Goal: Transaction & Acquisition: Purchase product/service

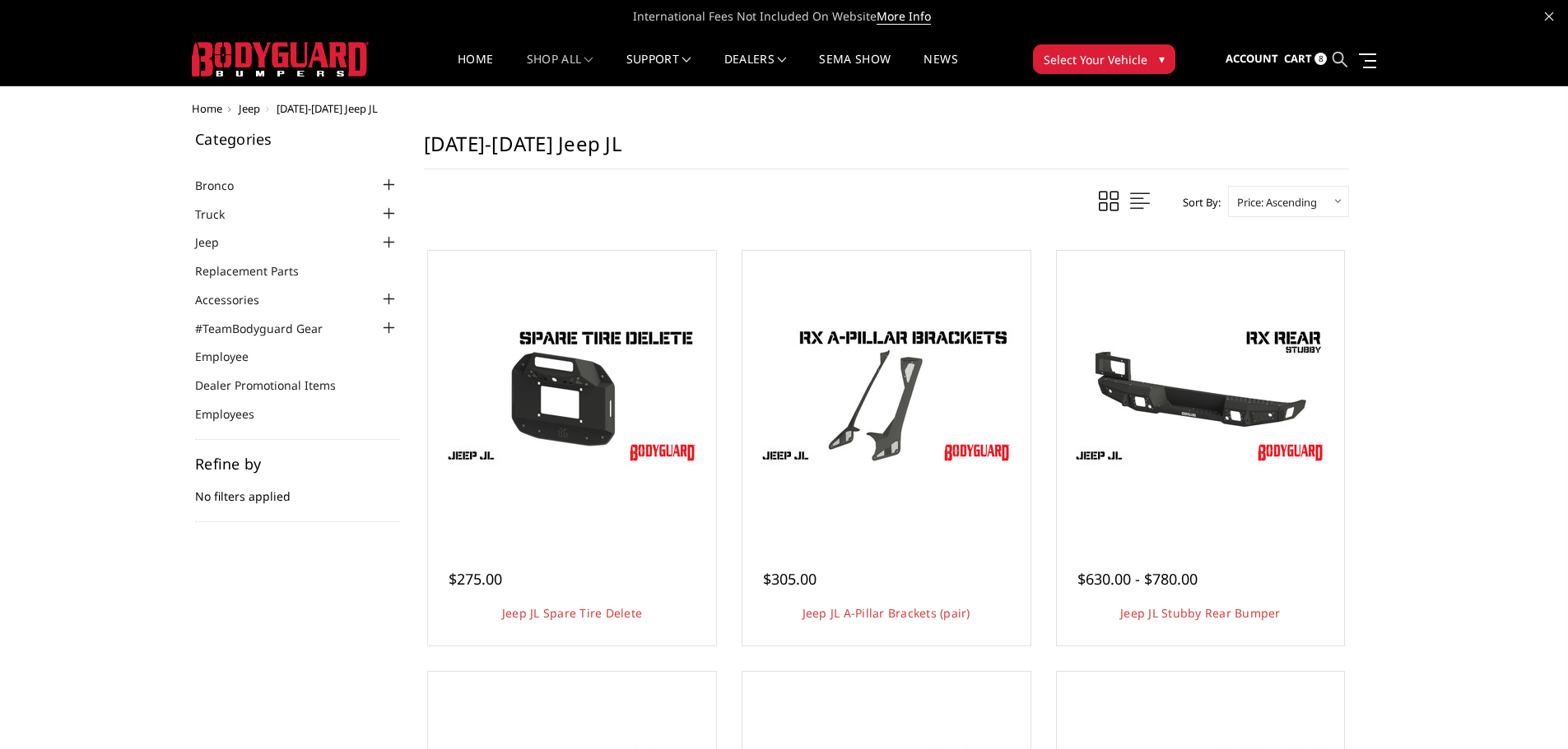
click at [1339, 56] on icon at bounding box center [1340, 59] width 15 height 15
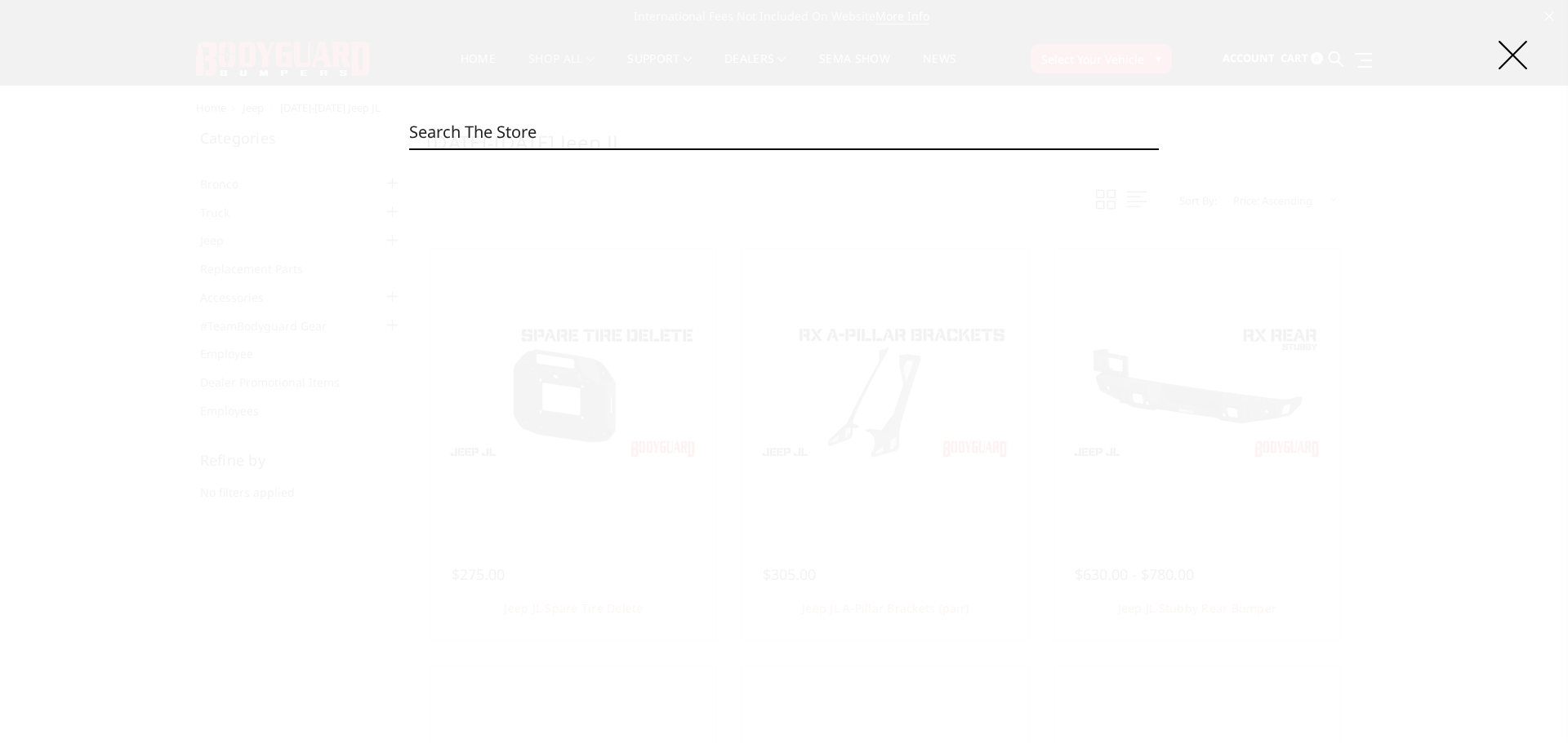
click at [556, 128] on input "Search" at bounding box center [784, 133] width 749 height 33
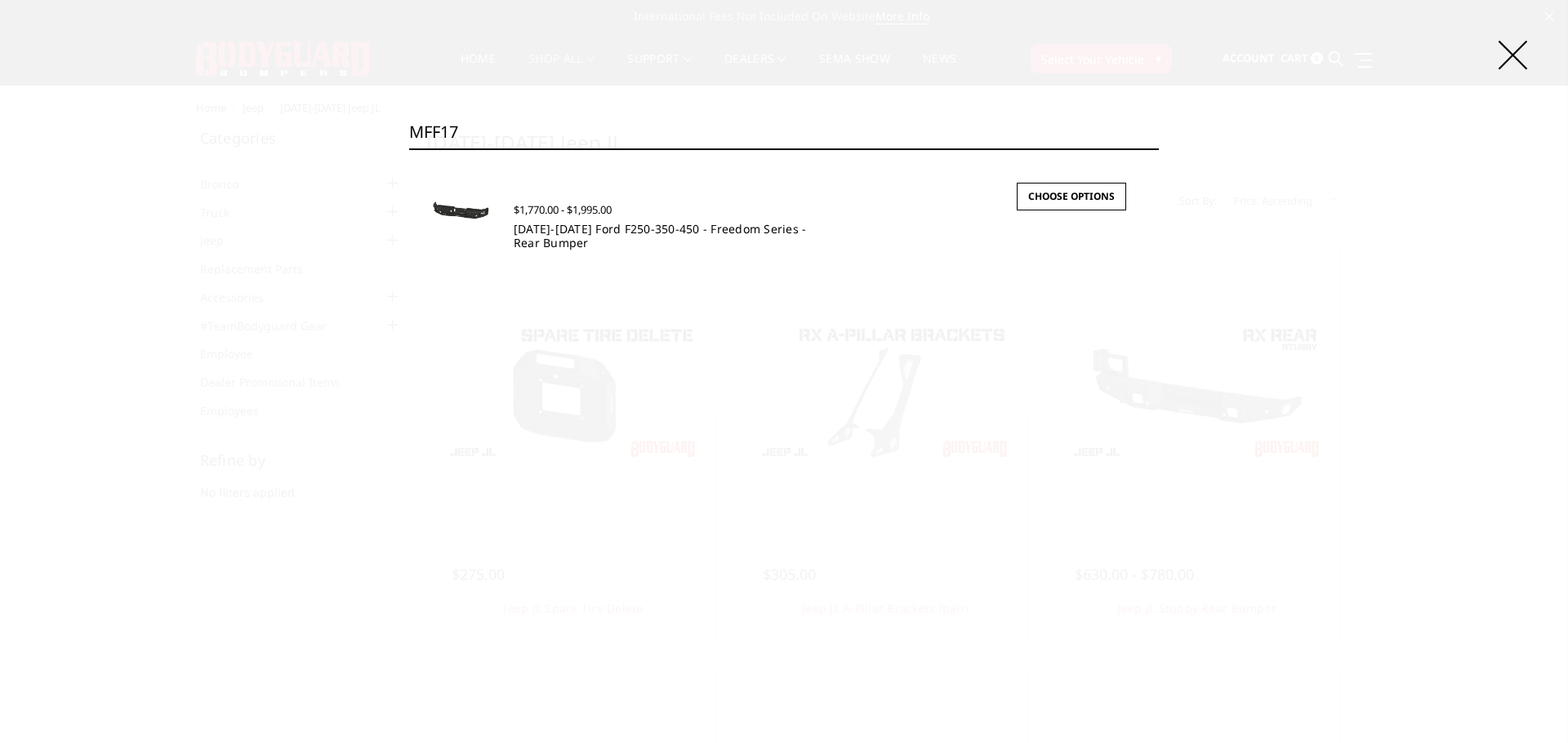
type input "MFF17"
click at [547, 236] on link "[DATE]-[DATE] Ford F250-350-450 - Freedom Series - Rear Bumper" at bounding box center [660, 236] width 293 height 29
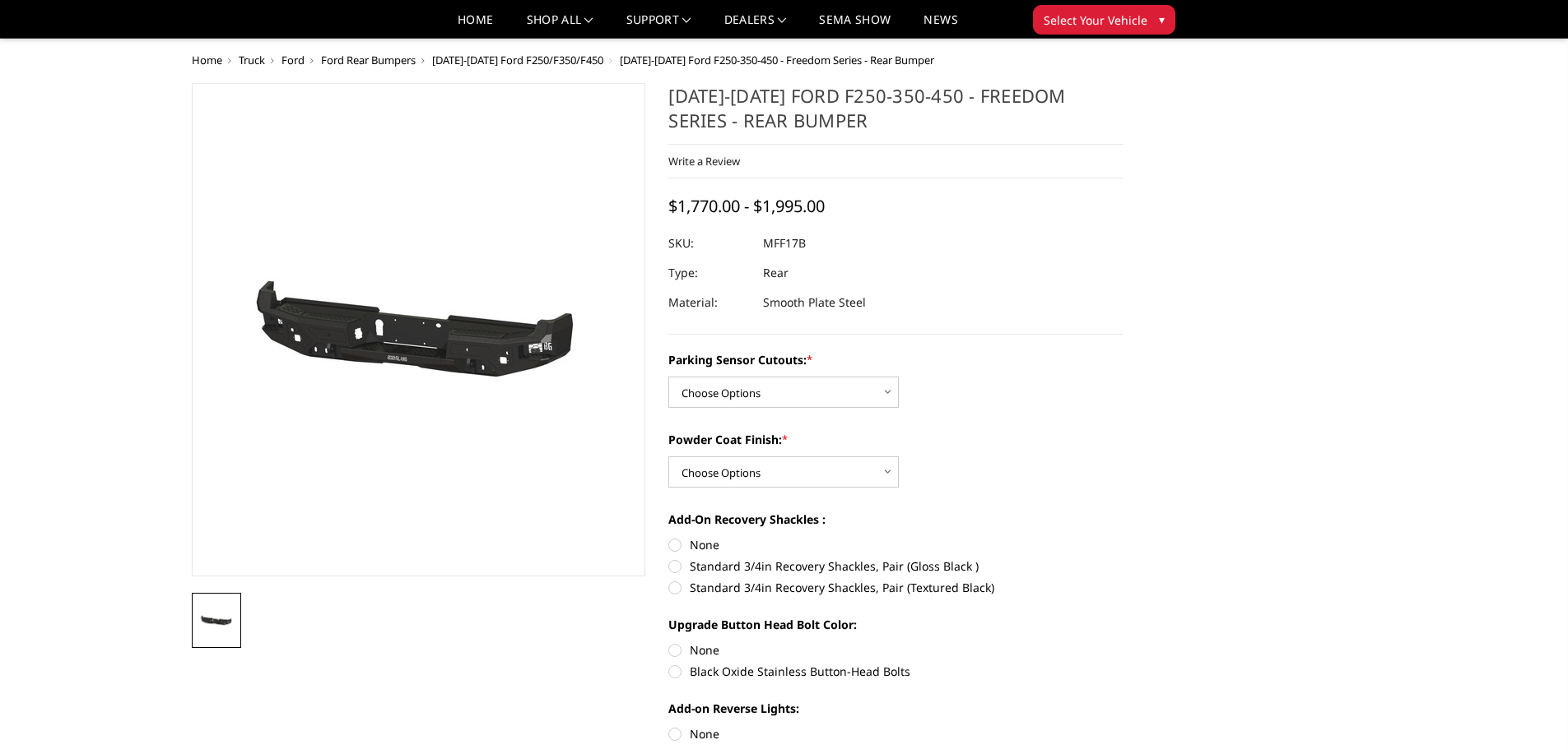
scroll to position [247, 0]
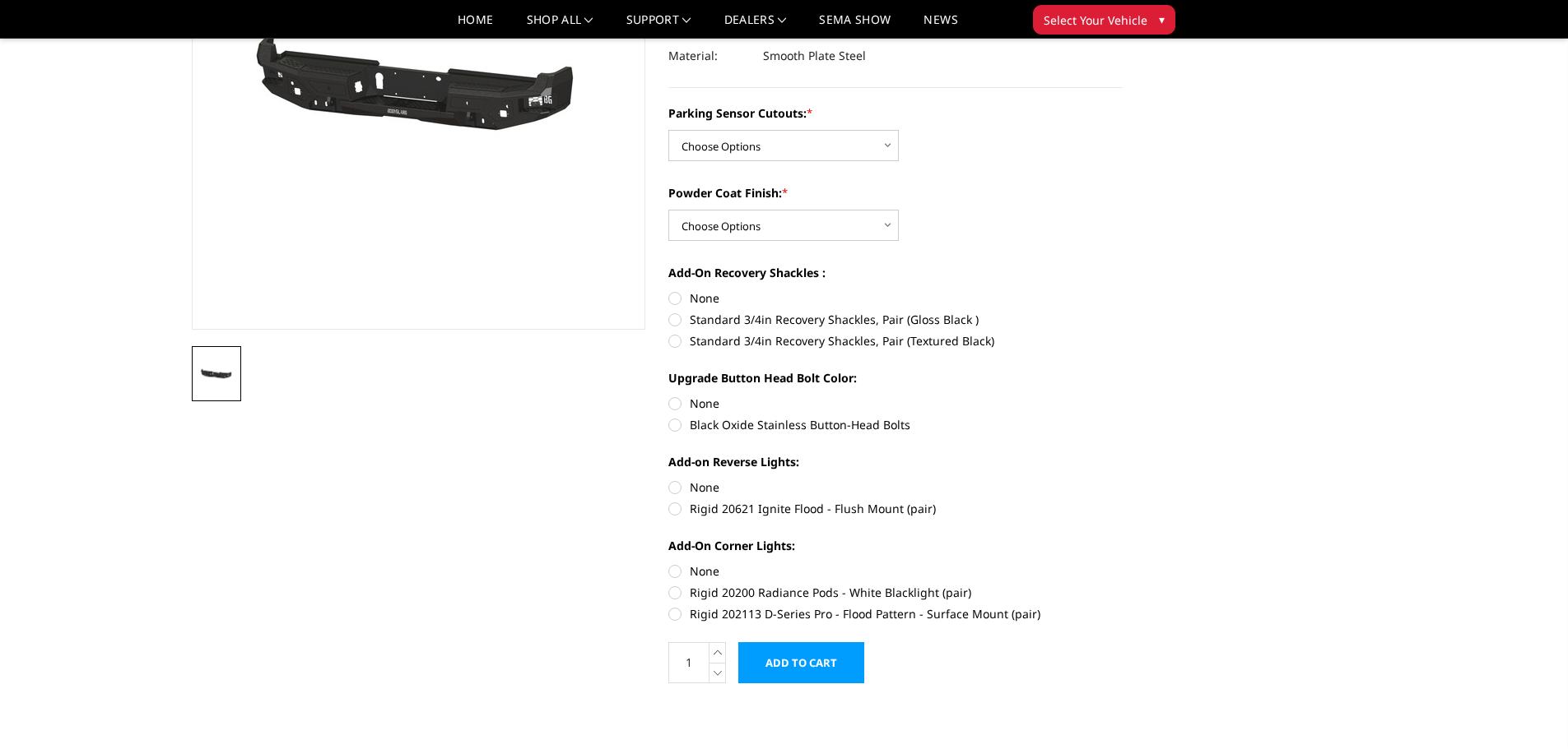
click at [805, 591] on label "Rigid 20200 Radiance Pods - White Blacklight (pair)" at bounding box center [895, 592] width 454 height 17
click at [1122, 563] on input "Rigid 20200 Radiance Pods - White Blacklight (pair)" at bounding box center [1122, 563] width 1 height 1
radio input "true"
click at [805, 591] on label "Rigid 20200 Radiance Pods - White Blacklight (pair)" at bounding box center [895, 592] width 454 height 17
click at [1122, 563] on input "Rigid 20200 Radiance Pods - White Blacklight (pair)" at bounding box center [1122, 563] width 1 height 1
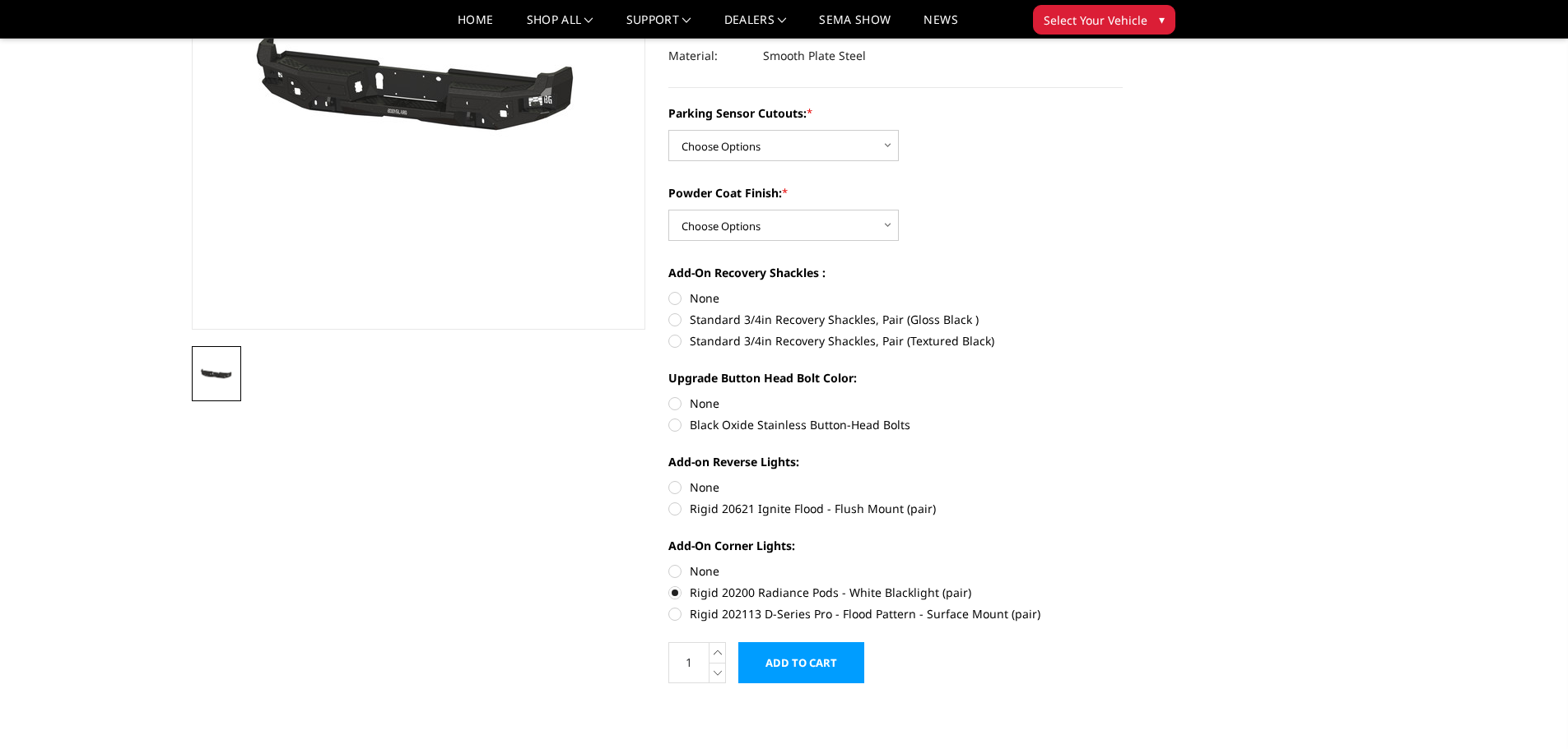
click at [677, 595] on label "Rigid 20200 Radiance Pods - White Blacklight (pair)" at bounding box center [895, 592] width 454 height 17
click at [1122, 563] on input "Rigid 20200 Radiance Pods - White Blacklight (pair)" at bounding box center [1122, 563] width 1 height 1
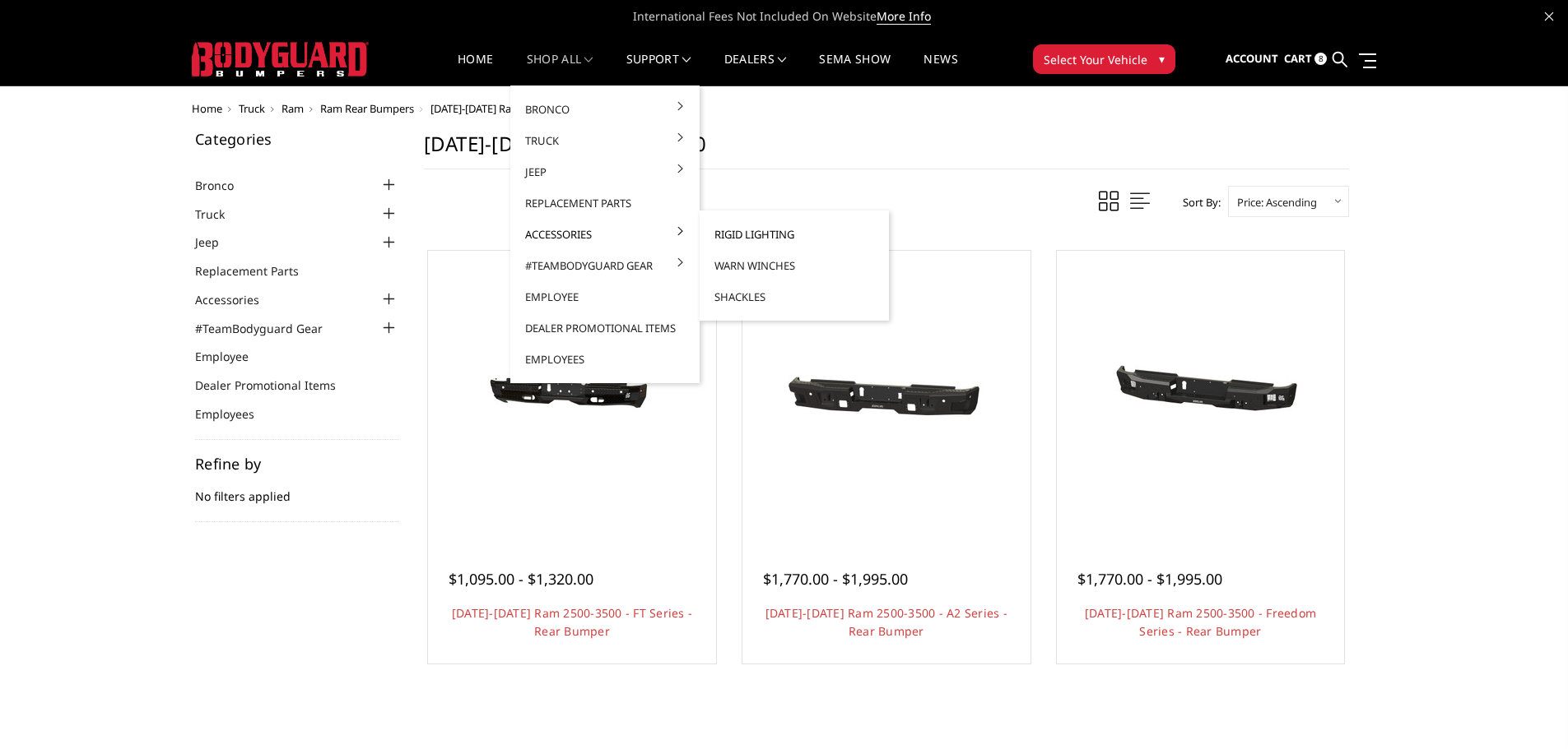
click at [767, 237] on link "Rigid Lighting" at bounding box center [794, 234] width 176 height 31
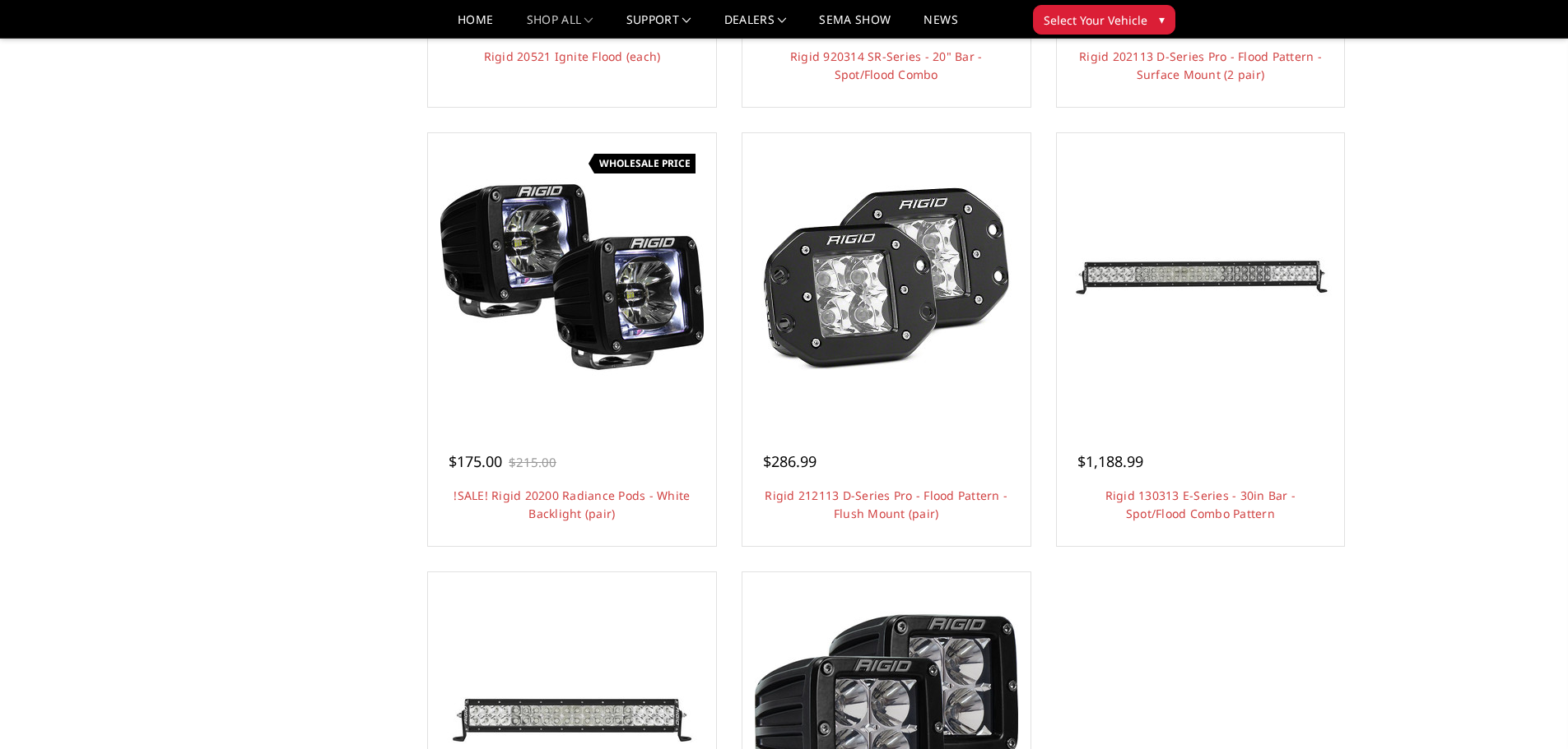
scroll to position [1069, 0]
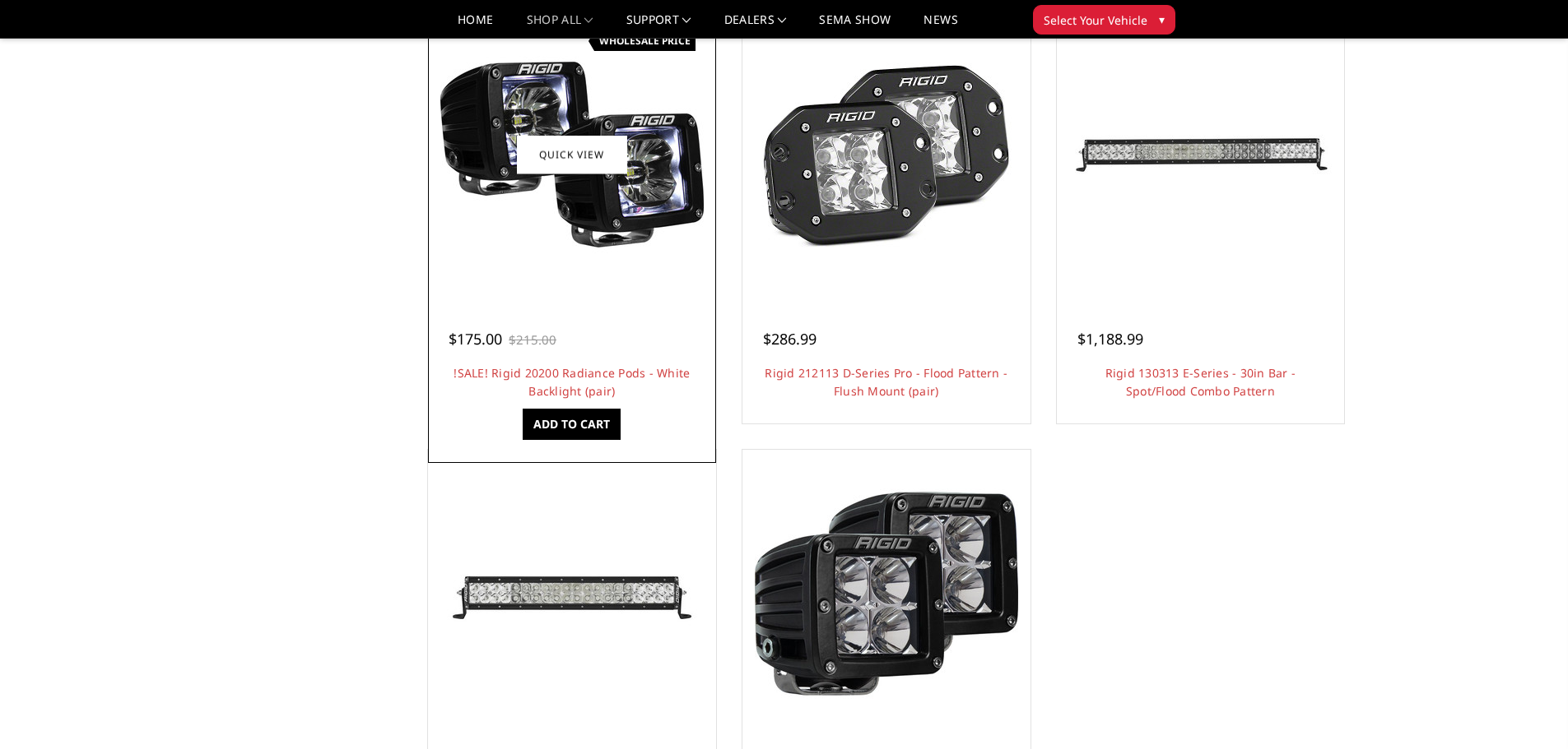
click at [618, 213] on img at bounding box center [572, 154] width 263 height 263
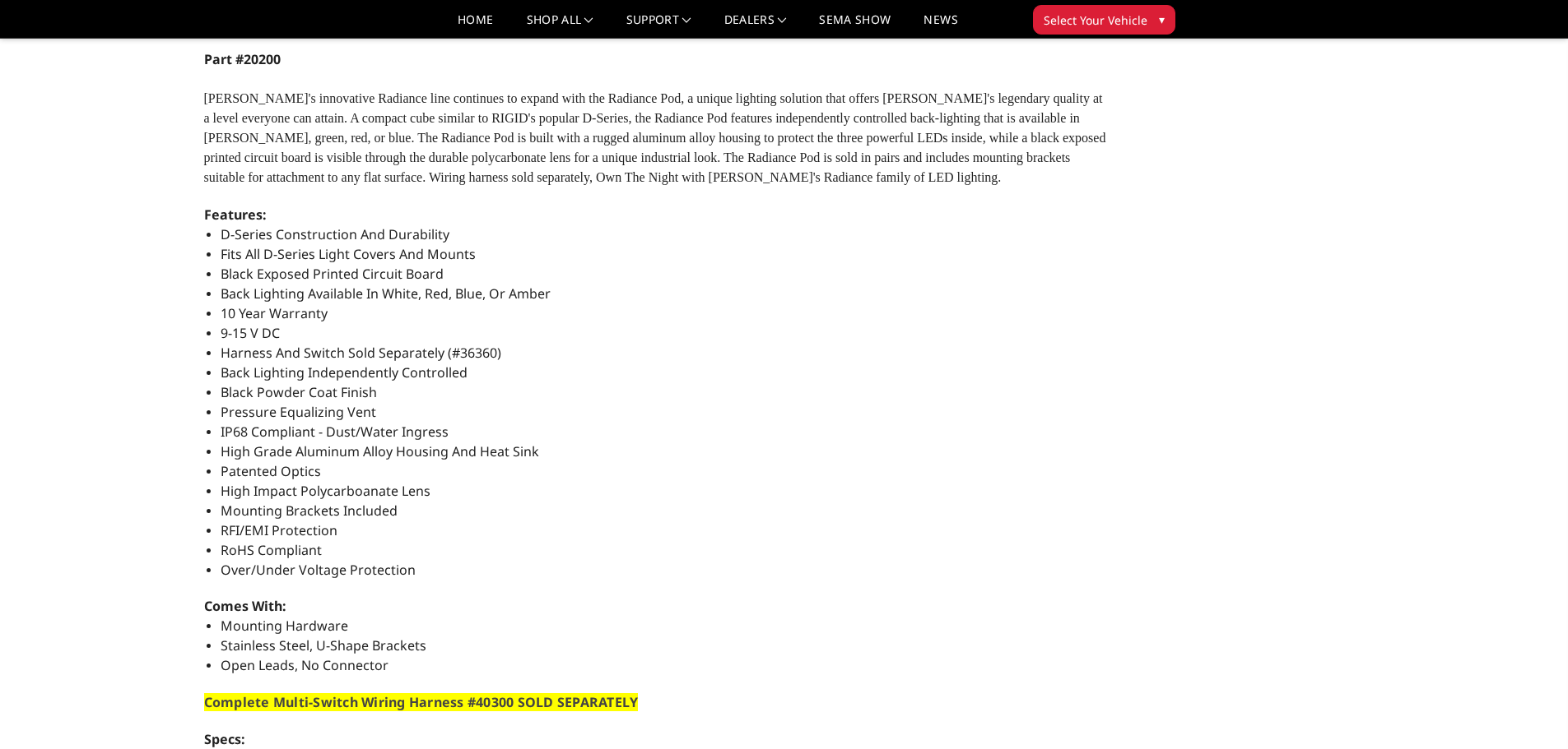
scroll to position [741, 0]
